Goal: Navigation & Orientation: Go to known website

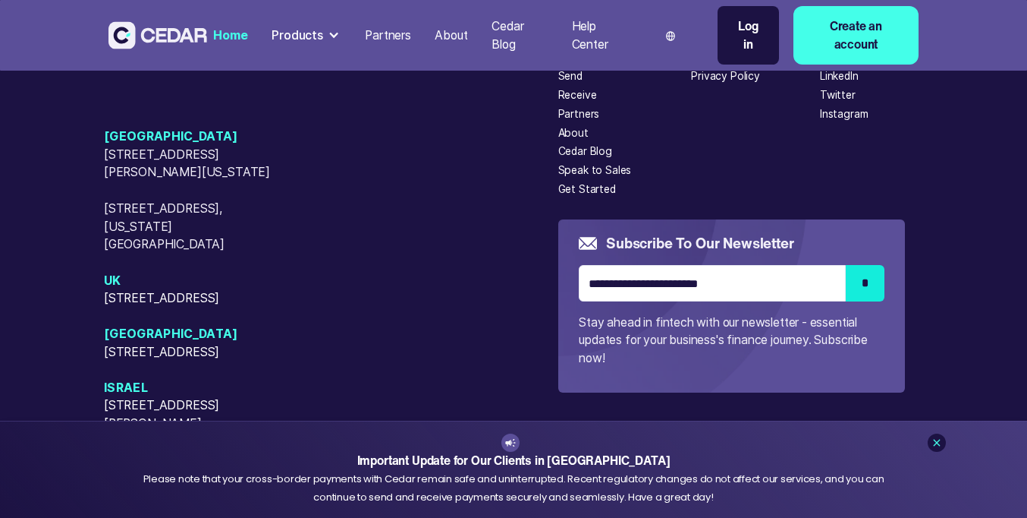
scroll to position [6400, 0]
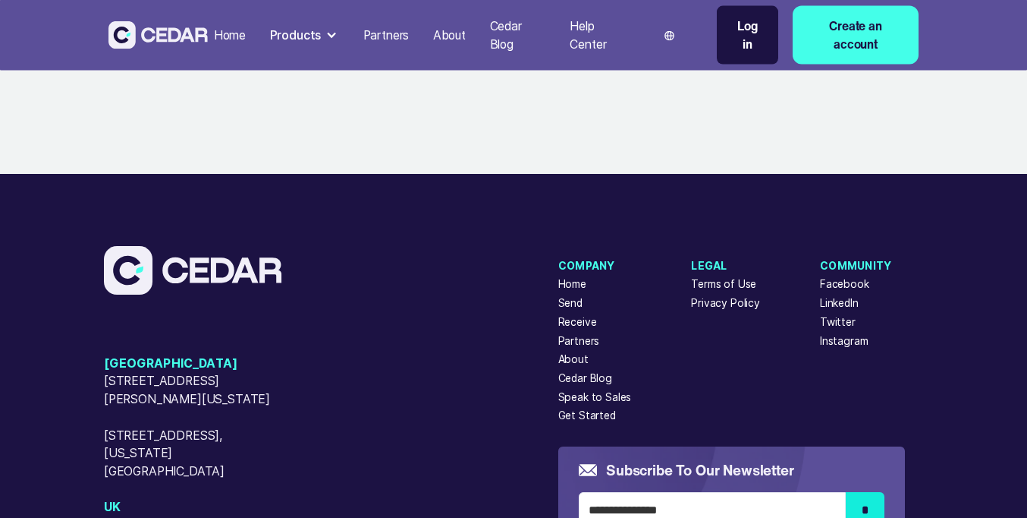
scroll to position [9229, 0]
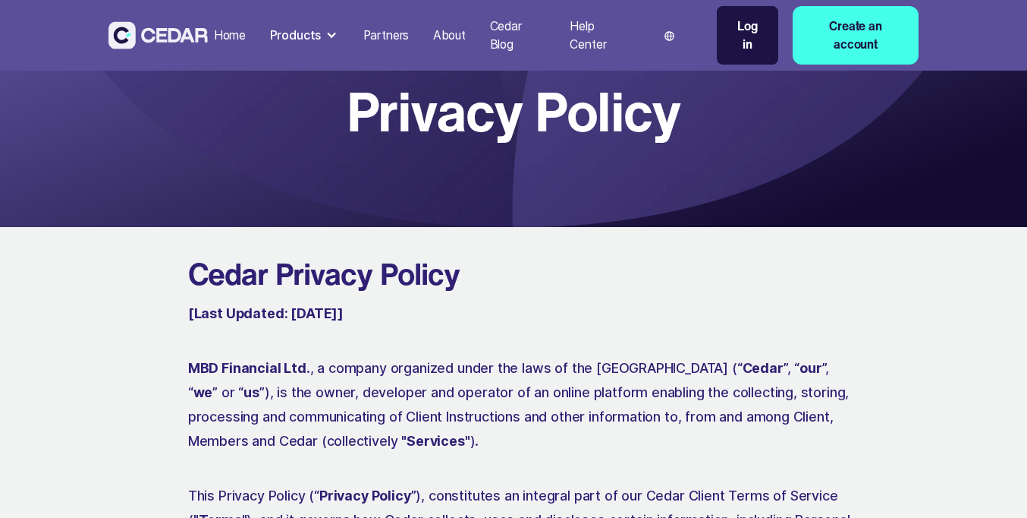
scroll to position [9229, 0]
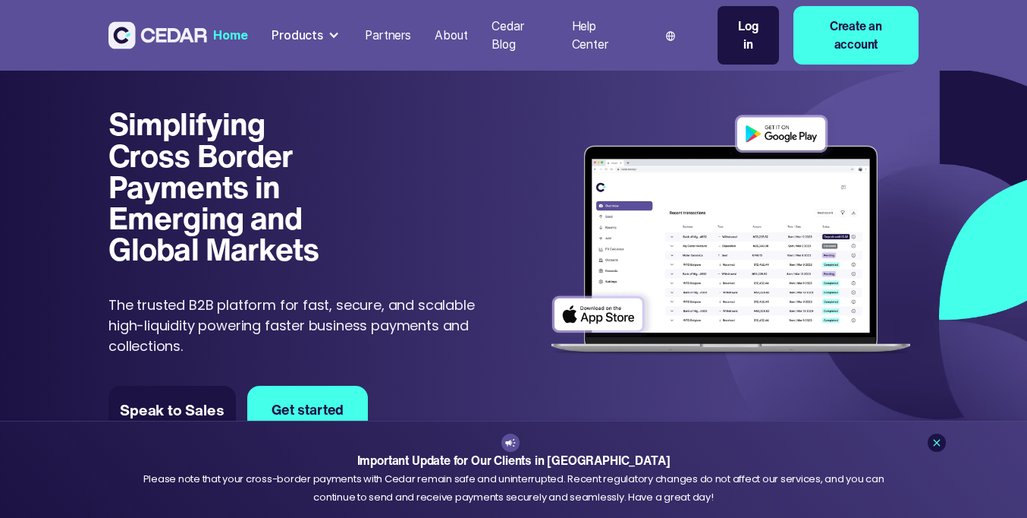
scroll to position [6400, 0]
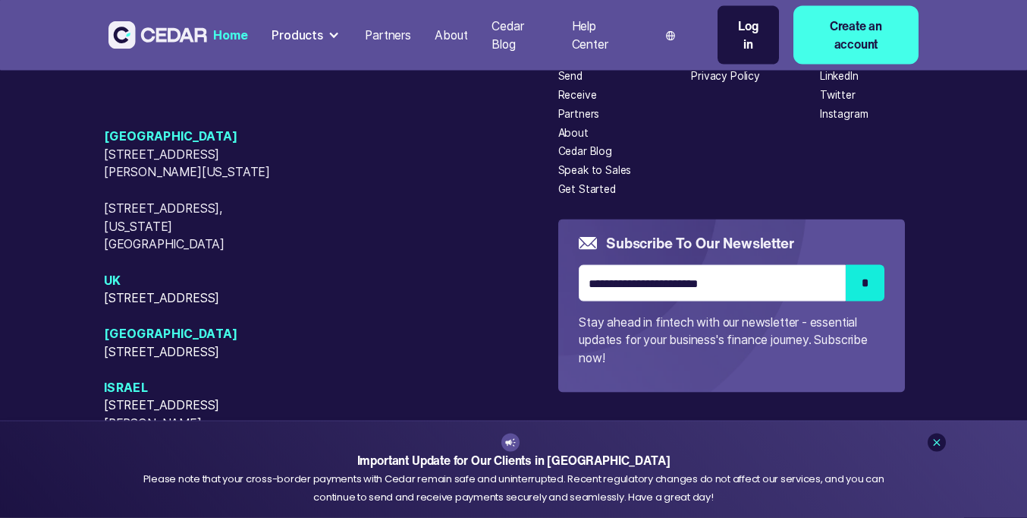
scroll to position [6400, 0]
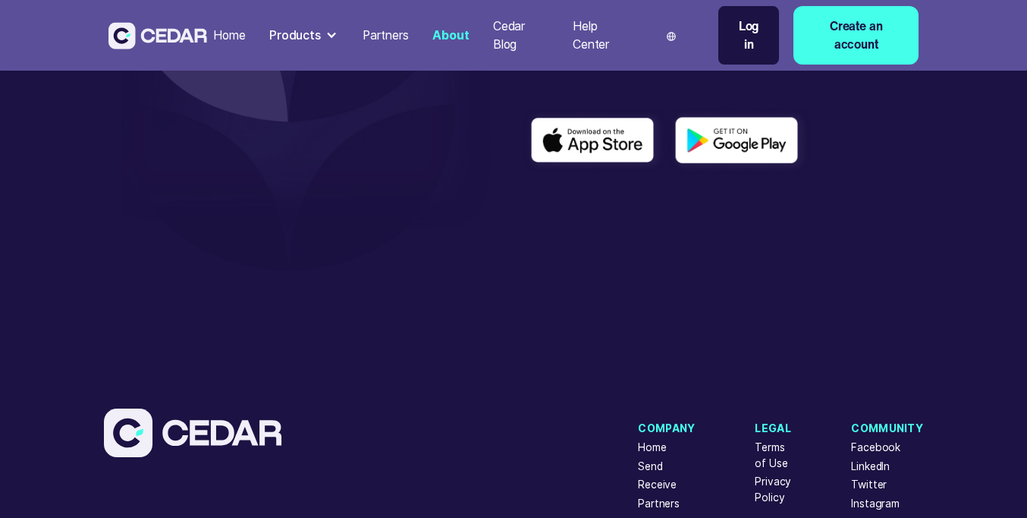
scroll to position [3651, 0]
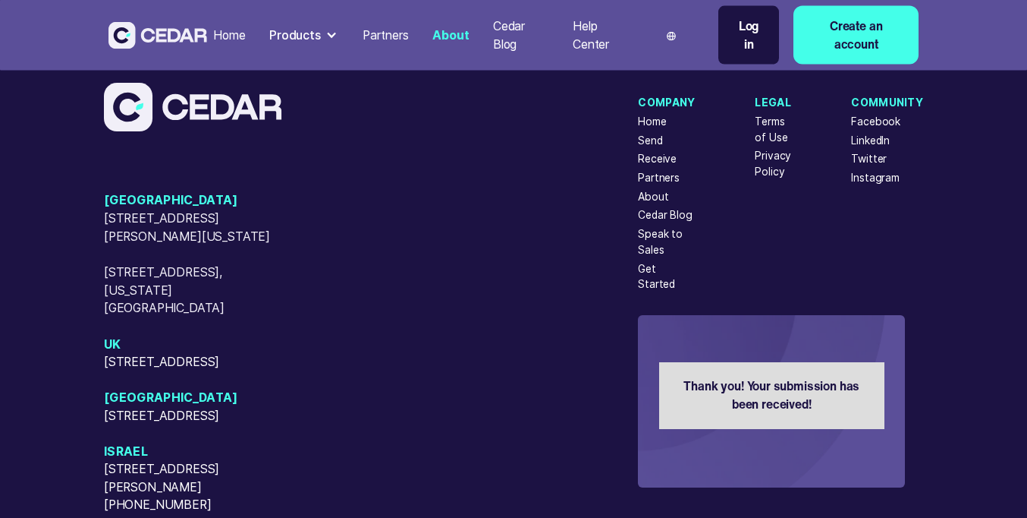
scroll to position [3651, 0]
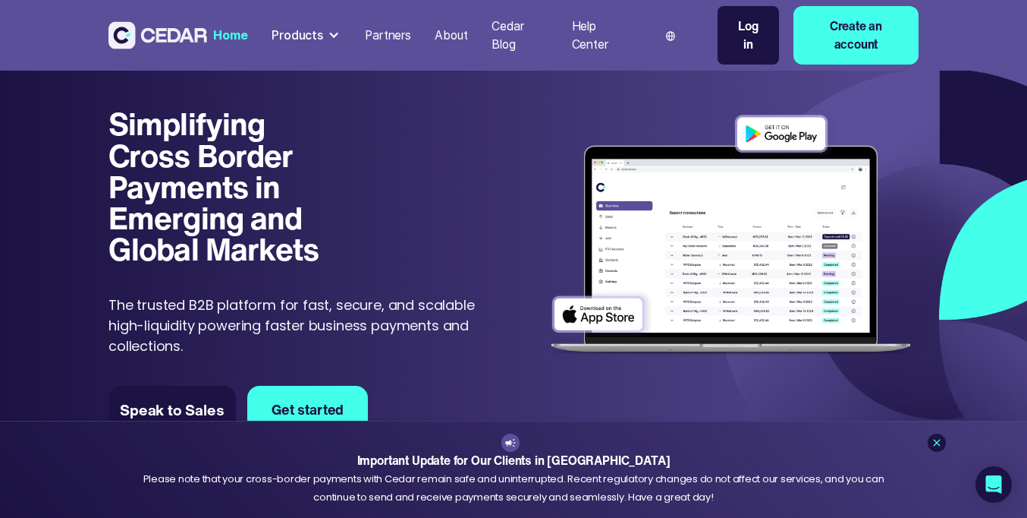
scroll to position [6400, 0]
